Goal: Use online tool/utility: Utilize a website feature to perform a specific function

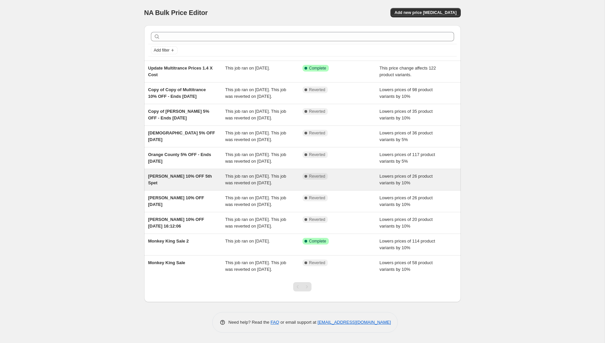
scroll to position [33, 0]
click at [300, 173] on div "This job ran on [DATE]. This job was reverted on [DATE]." at bounding box center [263, 179] width 77 height 13
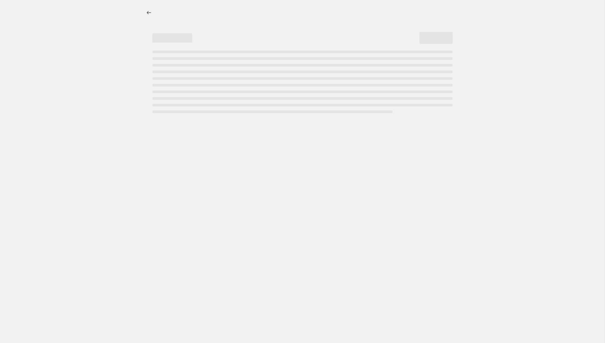
select select "percentage"
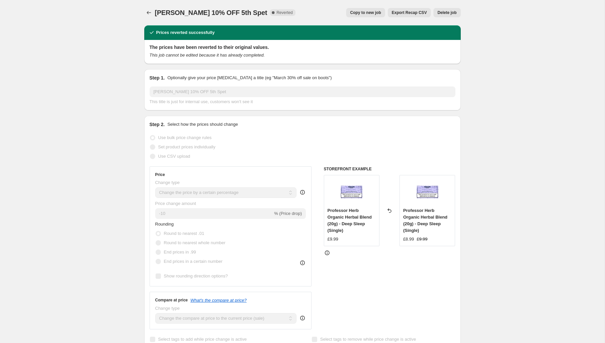
click at [355, 12] on span "Copy to new job" at bounding box center [365, 12] width 31 height 5
select select "percentage"
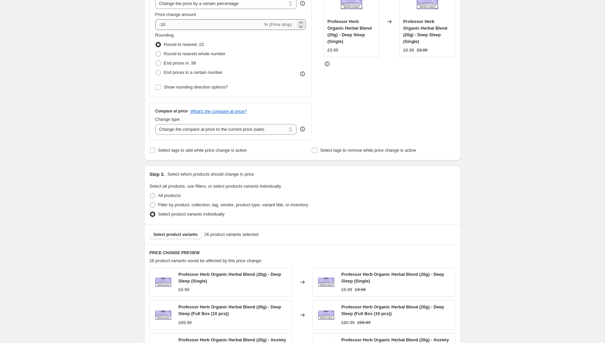
scroll to position [146, 0]
click at [168, 130] on select "Change the compare at price to the current price (sale) Change the compare at p…" at bounding box center [226, 129] width 142 height 11
click at [152, 149] on input "Select tags to add while price change is active" at bounding box center [152, 149] width 5 height 5
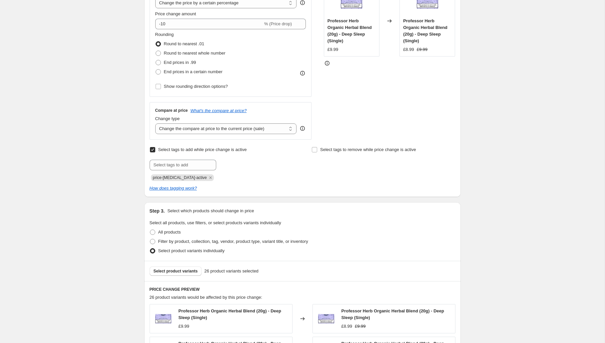
click at [152, 150] on input "Select tags to add while price change is active" at bounding box center [152, 149] width 5 height 5
checkbox input "false"
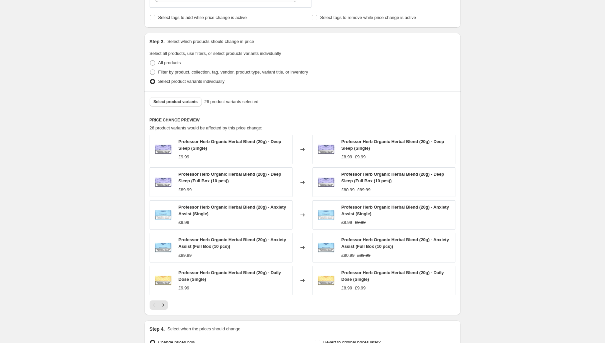
scroll to position [279, 0]
click at [162, 303] on icon "Next" at bounding box center [163, 304] width 7 height 7
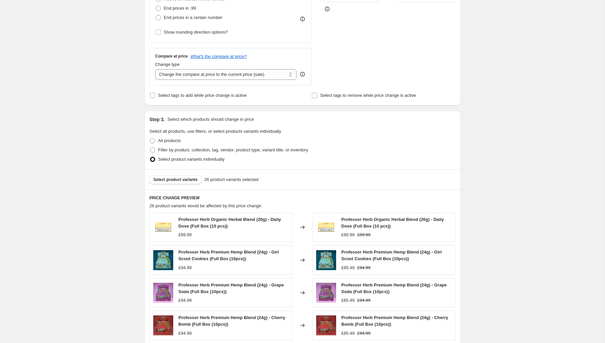
scroll to position [199, 0]
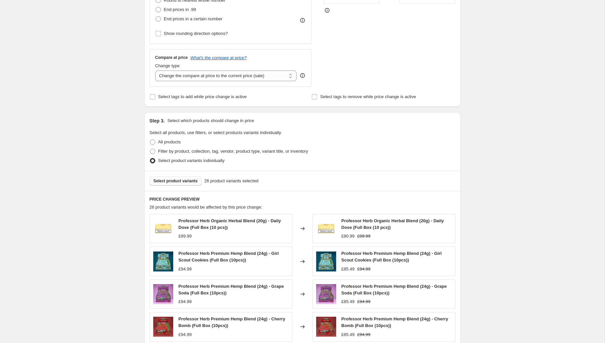
click at [177, 180] on span "Select product variants" at bounding box center [176, 181] width 44 height 5
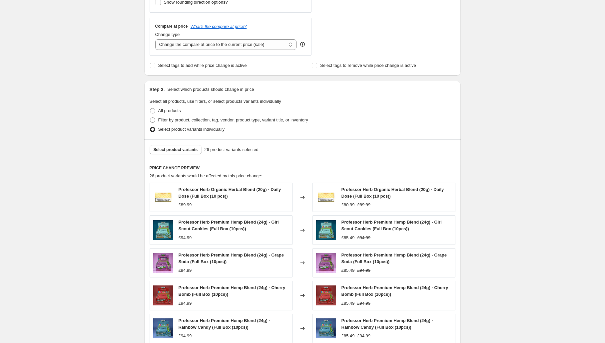
scroll to position [231, 0]
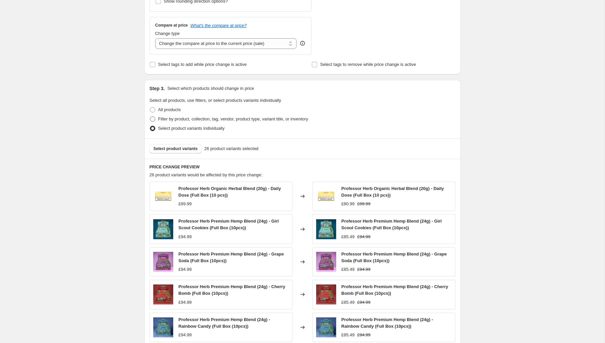
click at [153, 120] on span at bounding box center [152, 119] width 5 height 5
click at [150, 117] on input "Filter by product, collection, tag, vendor, product type, variant title, or inv…" at bounding box center [150, 117] width 0 height 0
radio input "true"
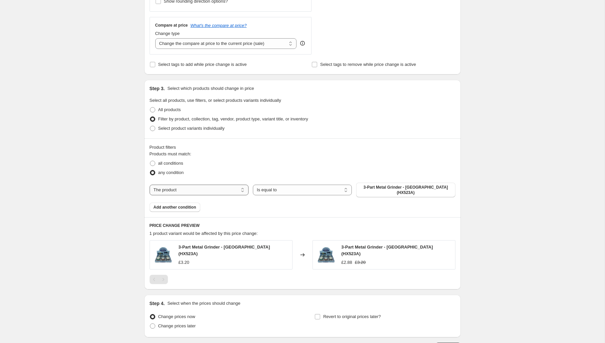
click at [203, 189] on select "The product The product's collection The product's tag The product's vendor The…" at bounding box center [199, 190] width 99 height 11
select select "collection"
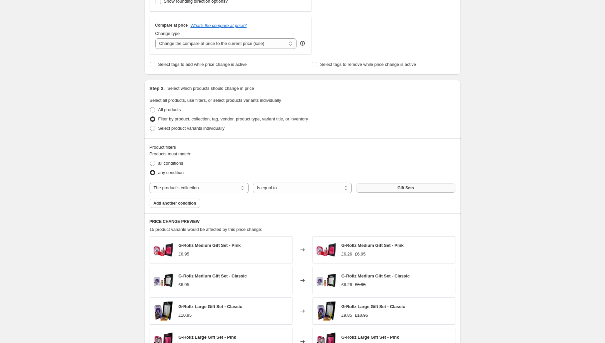
click at [377, 187] on button "Gift Sets" at bounding box center [405, 188] width 99 height 9
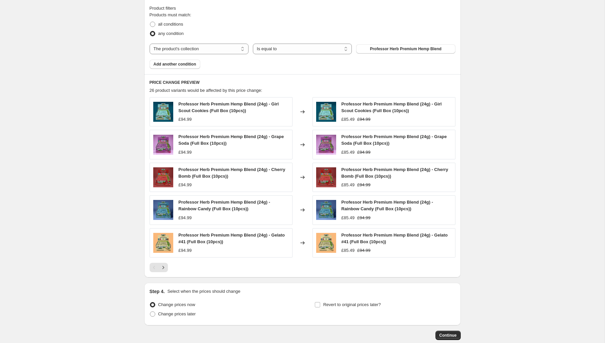
scroll to position [408, 0]
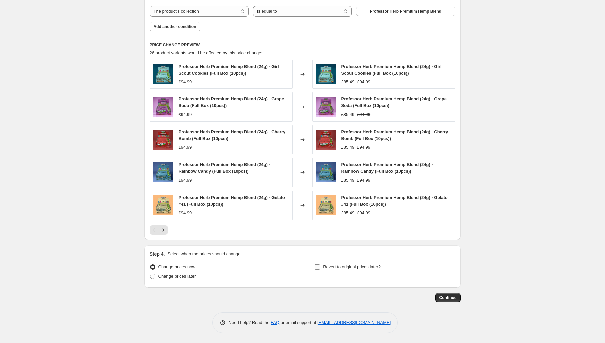
click at [317, 267] on input "Revert to original prices later?" at bounding box center [317, 267] width 5 height 5
checkbox input "true"
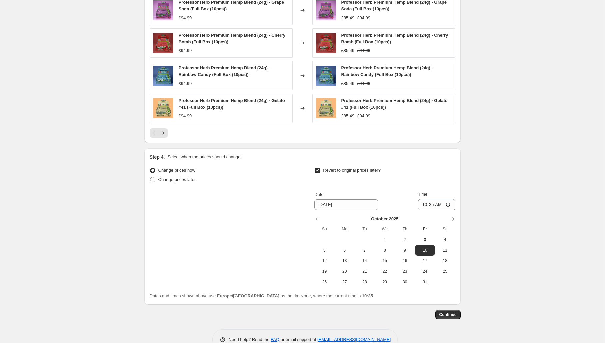
scroll to position [506, 0]
click at [341, 270] on span "20" at bounding box center [344, 270] width 15 height 5
type input "[DATE]"
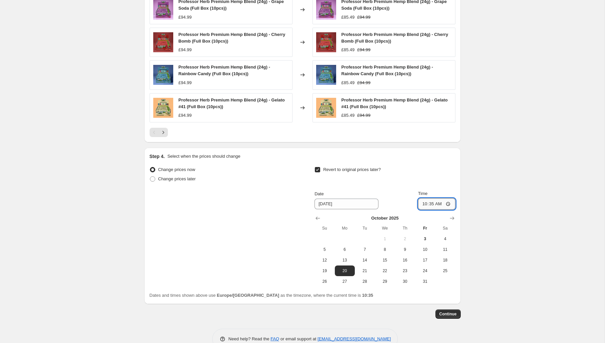
drag, startPoint x: 441, startPoint y: 204, endPoint x: 428, endPoint y: 204, distance: 13.3
click at [428, 204] on input "10:35" at bounding box center [436, 204] width 37 height 11
type input "00:01"
click at [343, 248] on span "6" at bounding box center [344, 249] width 15 height 5
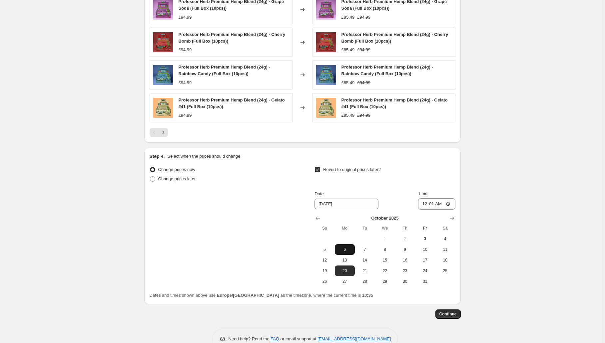
type input "[DATE]"
click at [448, 313] on span "Continue" at bounding box center [447, 314] width 17 height 5
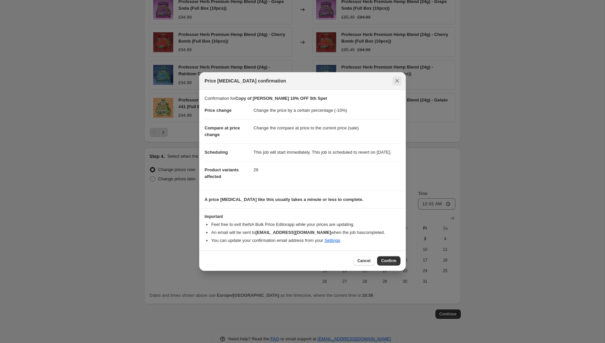
click at [396, 79] on icon "Close" at bounding box center [397, 81] width 4 height 4
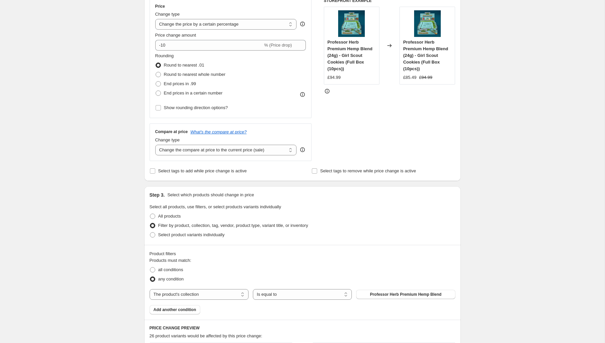
scroll to position [127, 0]
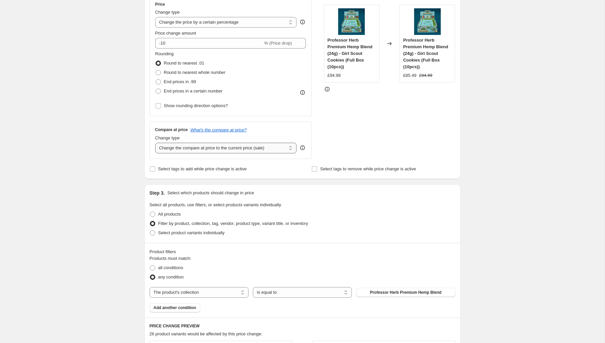
click at [167, 147] on select "Change the compare at price to the current price (sale) Change the compare at p…" at bounding box center [226, 148] width 142 height 11
click at [155, 143] on select "Change the compare at price to the current price (sale) Change the compare at p…" at bounding box center [226, 148] width 142 height 11
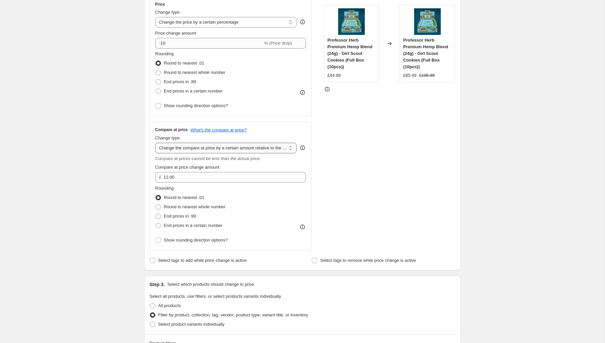
click at [166, 149] on select "Change the compare at price to the current price (sale) Change the compare at p…" at bounding box center [226, 148] width 142 height 11
click at [155, 143] on select "Change the compare at price to the current price (sale) Change the compare at p…" at bounding box center [226, 148] width 142 height 11
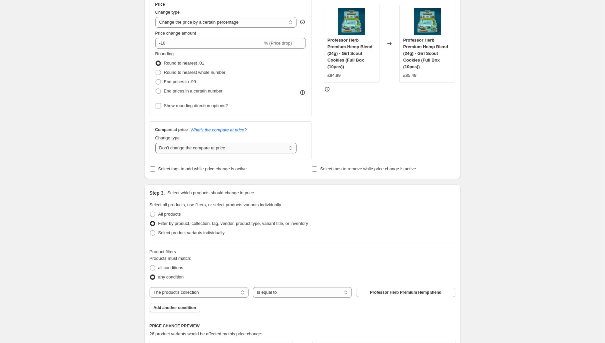
click at [165, 148] on select "Change the compare at price to the current price (sale) Change the compare at p…" at bounding box center [226, 148] width 142 height 11
click at [155, 143] on select "Change the compare at price to the current price (sale) Change the compare at p…" at bounding box center [226, 148] width 142 height 11
click at [167, 147] on select "Change the compare at price to the current price (sale) Change the compare at p…" at bounding box center [226, 148] width 142 height 11
select select "ep"
click at [155, 143] on select "Change the compare at price to the current price (sale) Change the compare at p…" at bounding box center [226, 148] width 142 height 11
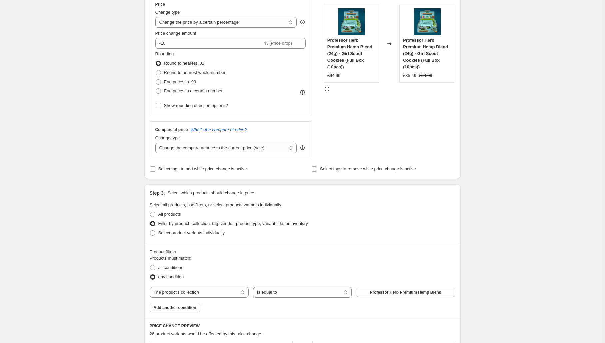
scroll to position [522, 0]
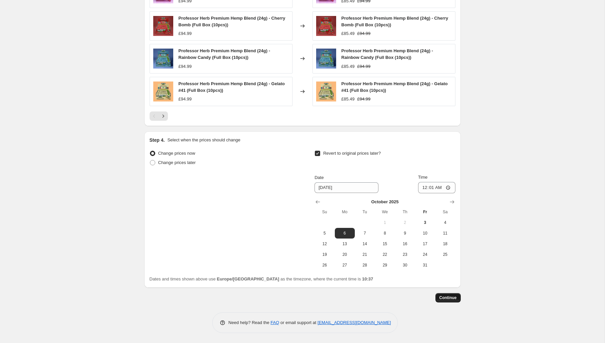
click at [447, 297] on span "Continue" at bounding box center [447, 297] width 17 height 5
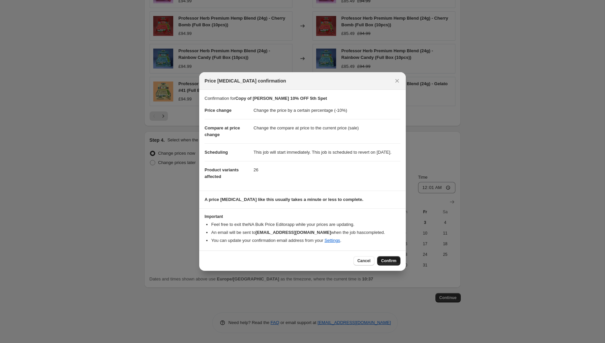
click at [389, 264] on span "Confirm" at bounding box center [388, 260] width 15 height 5
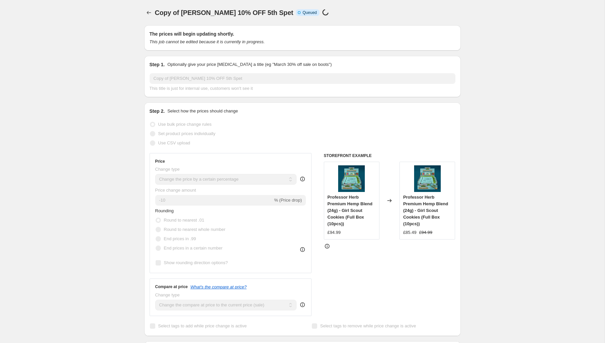
scroll to position [522, 0]
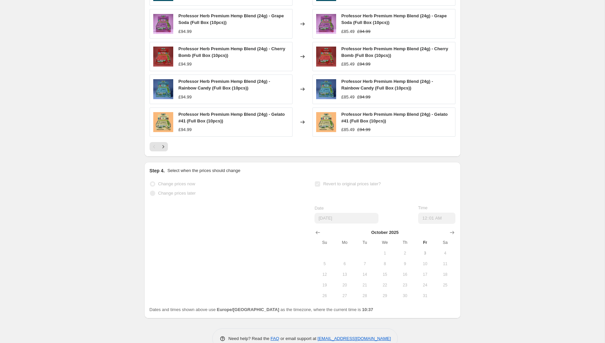
select select "percentage"
select select "collection"
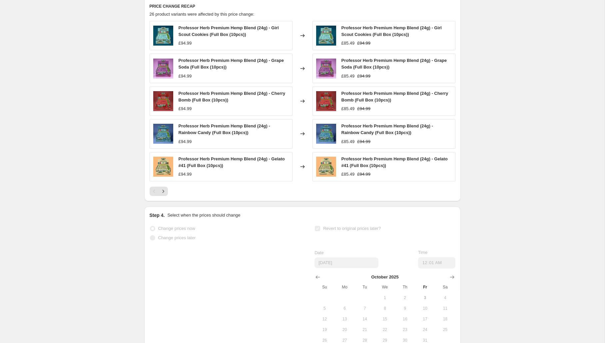
scroll to position [0, 0]
